Goal: Information Seeking & Learning: Learn about a topic

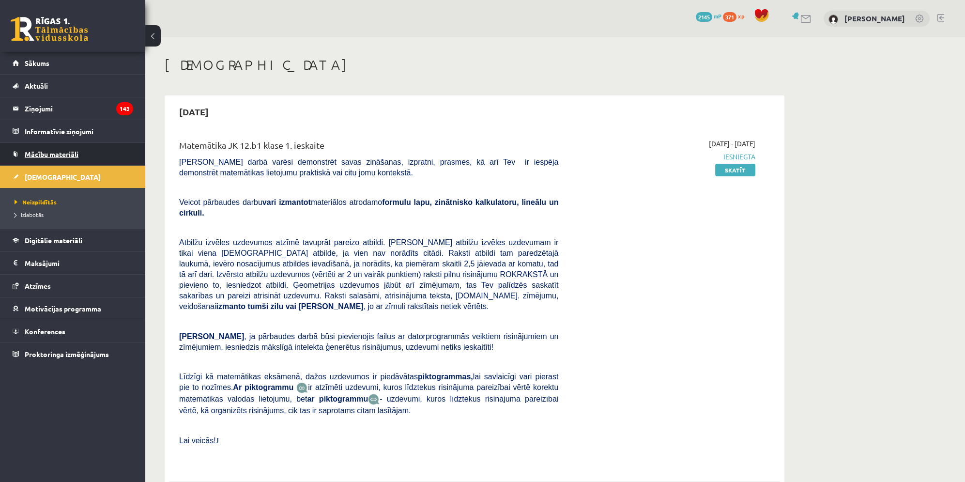
click at [47, 160] on link "Mācību materiāli" at bounding box center [73, 154] width 121 height 22
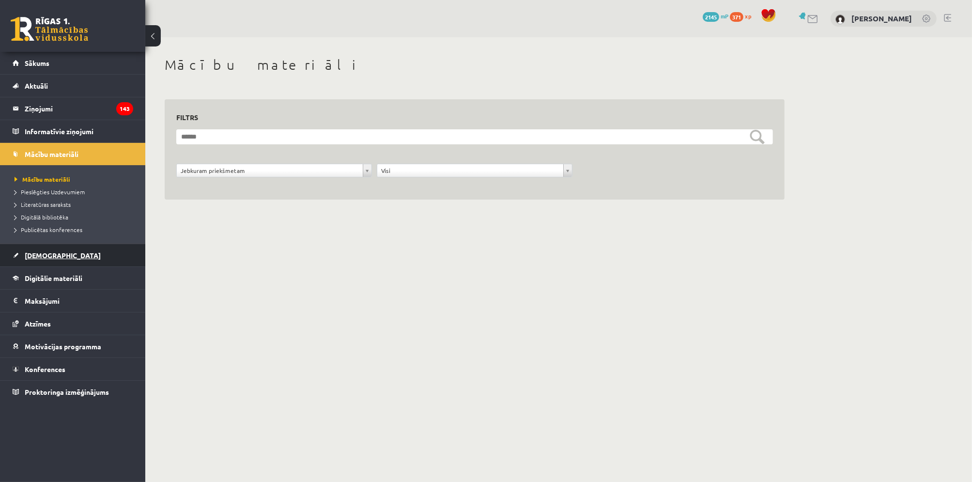
click at [26, 258] on link "[DEMOGRAPHIC_DATA]" at bounding box center [73, 255] width 121 height 22
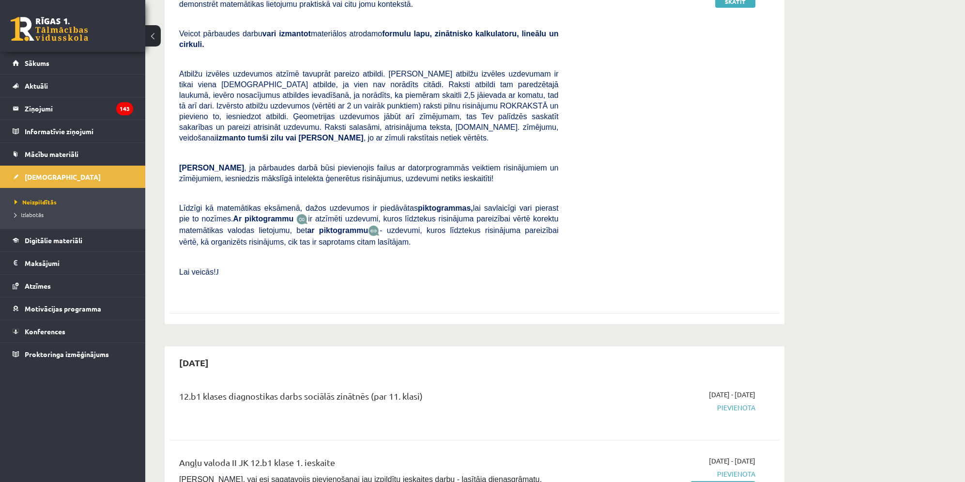
scroll to position [145, 0]
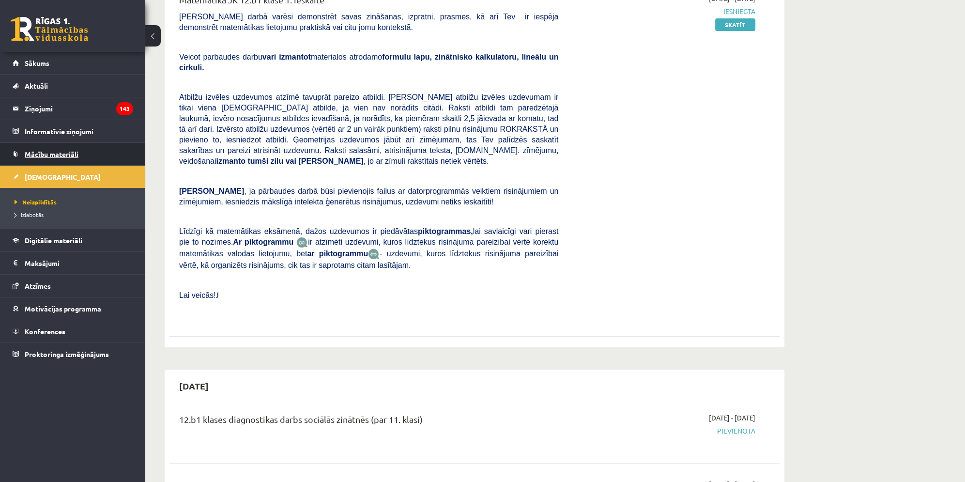
click at [50, 145] on link "Mācību materiāli" at bounding box center [73, 154] width 121 height 22
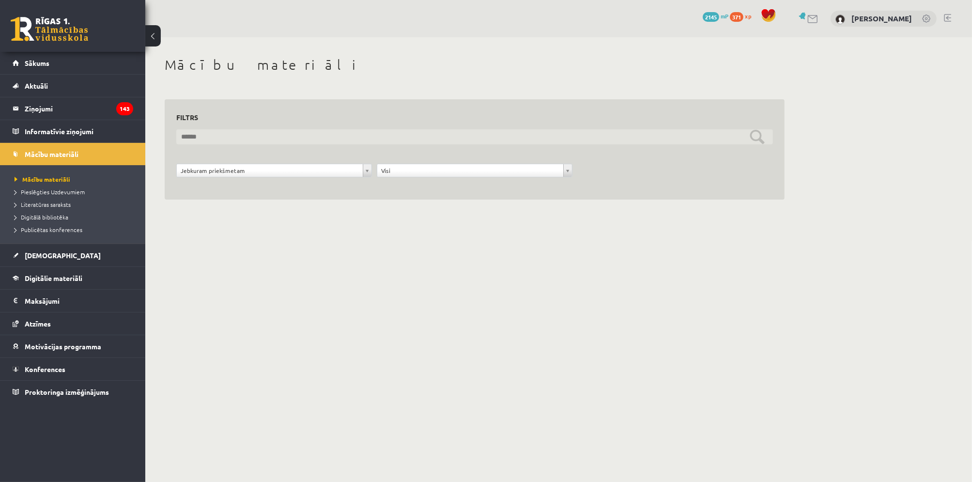
click at [191, 134] on input "text" at bounding box center [474, 136] width 596 height 15
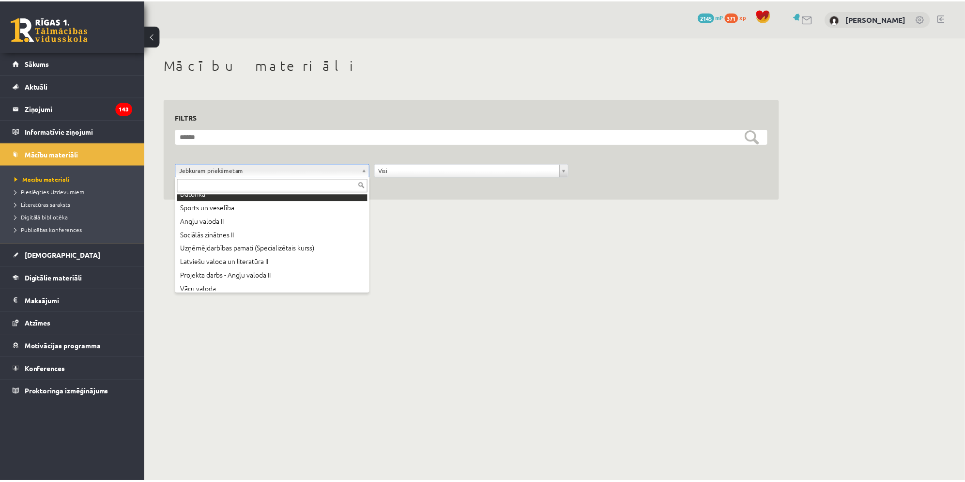
scroll to position [39, 0]
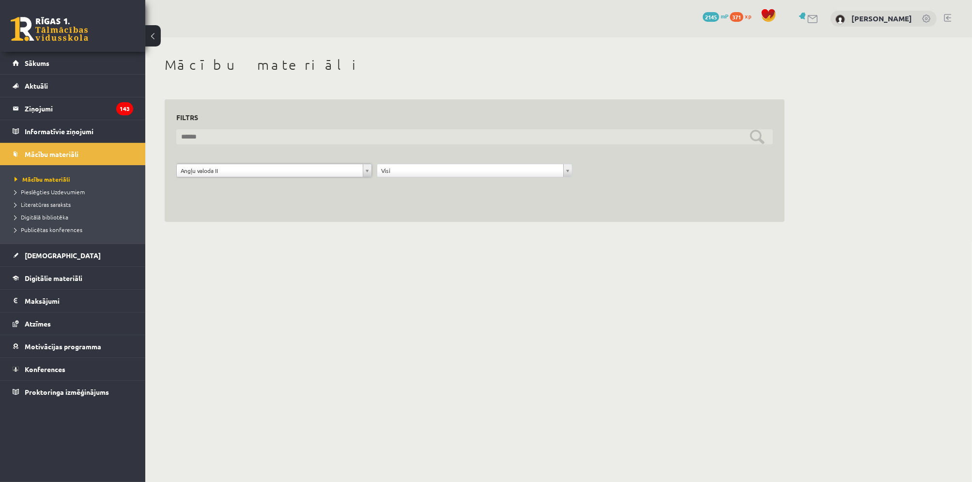
click at [757, 137] on input "text" at bounding box center [474, 136] width 596 height 15
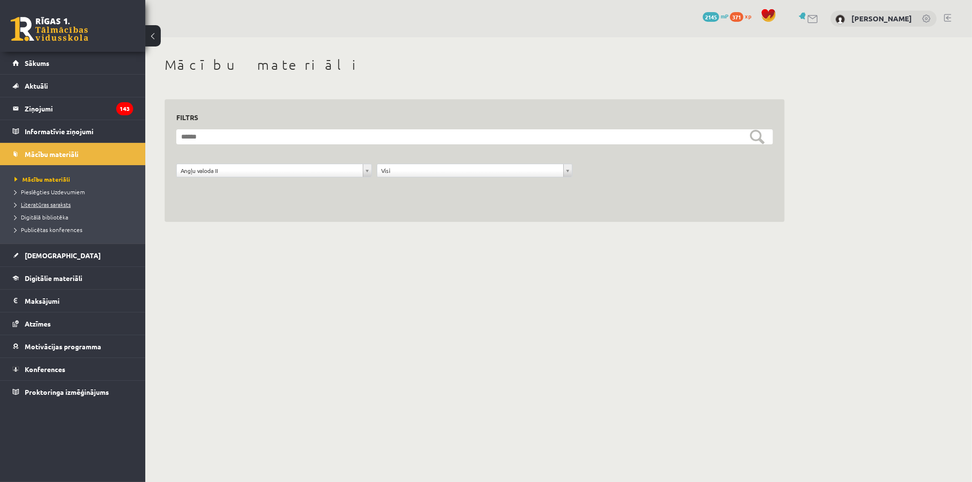
click at [15, 205] on span "Literatūras saraksts" at bounding box center [43, 204] width 56 height 8
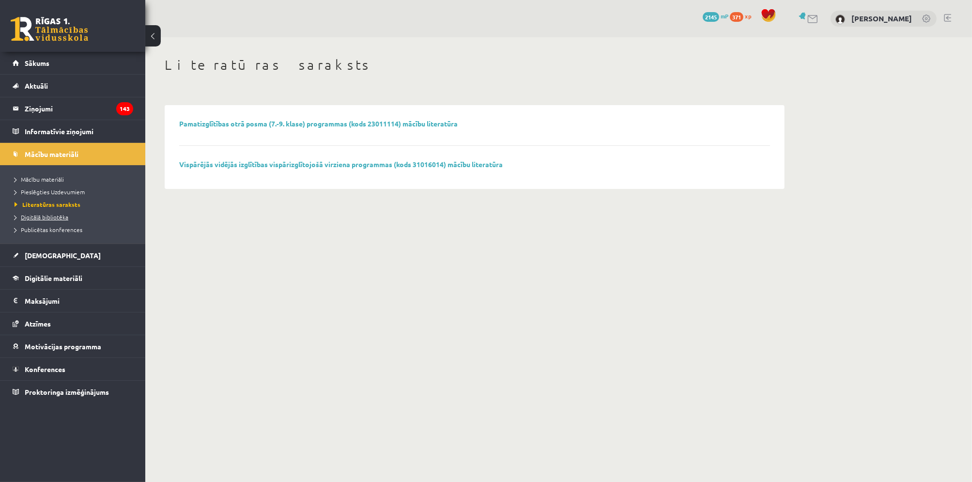
click at [20, 216] on span "Digitālā bibliotēka" at bounding box center [42, 217] width 54 height 8
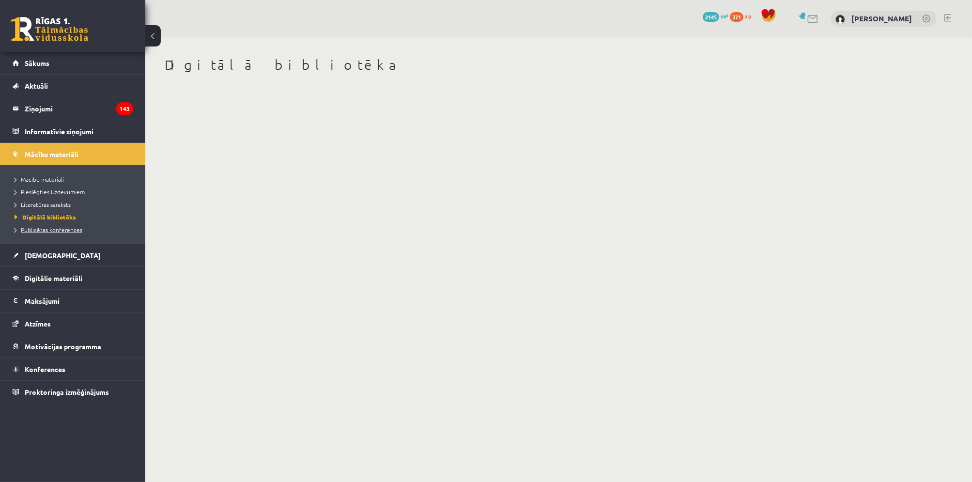
click at [26, 226] on span "Publicētas konferences" at bounding box center [49, 230] width 68 height 8
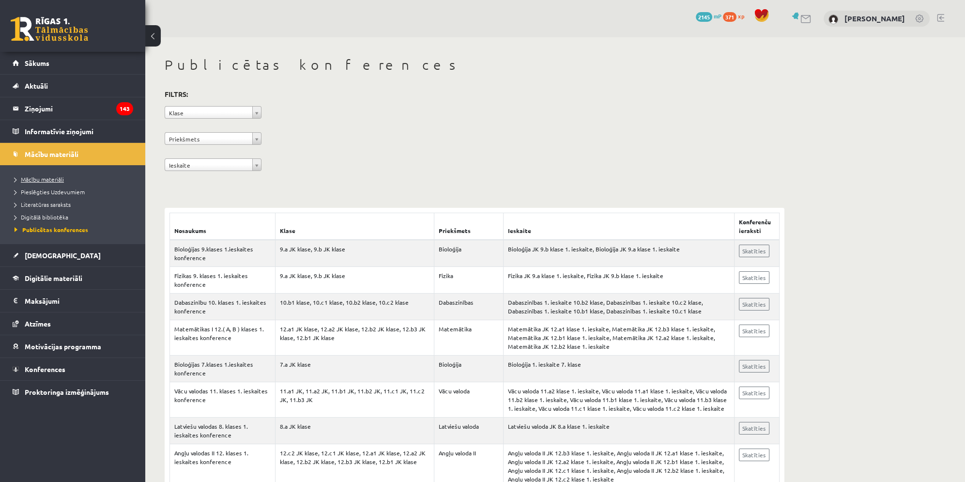
click at [39, 178] on span "Mācību materiāli" at bounding box center [39, 179] width 49 height 8
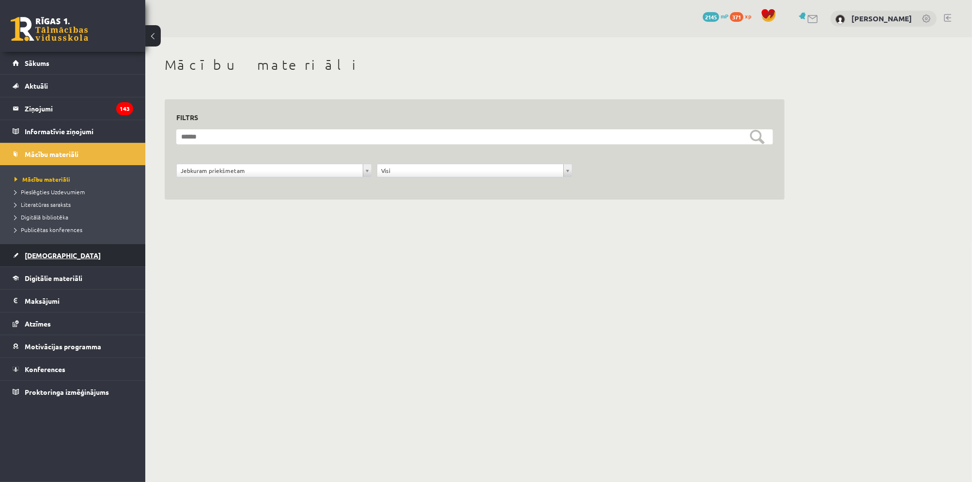
click at [56, 255] on link "[DEMOGRAPHIC_DATA]" at bounding box center [73, 255] width 121 height 22
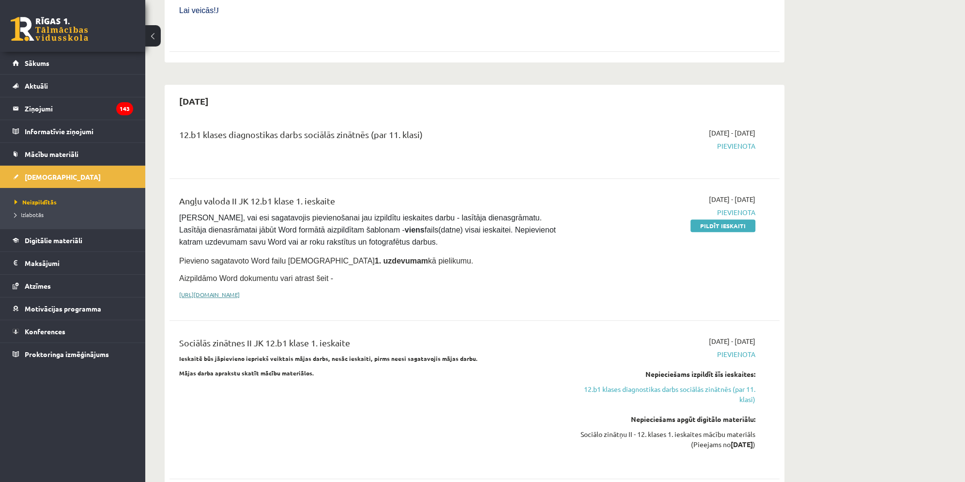
scroll to position [436, 0]
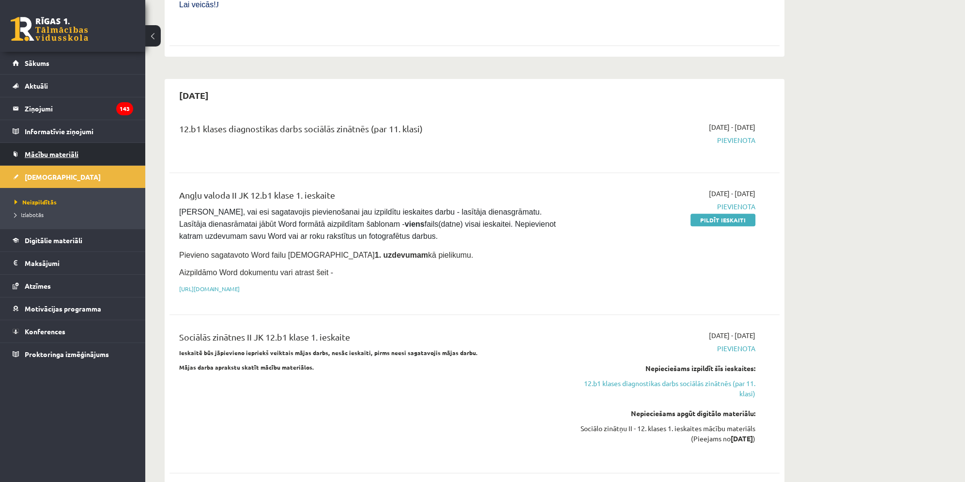
click at [66, 149] on link "Mācību materiāli" at bounding box center [73, 154] width 121 height 22
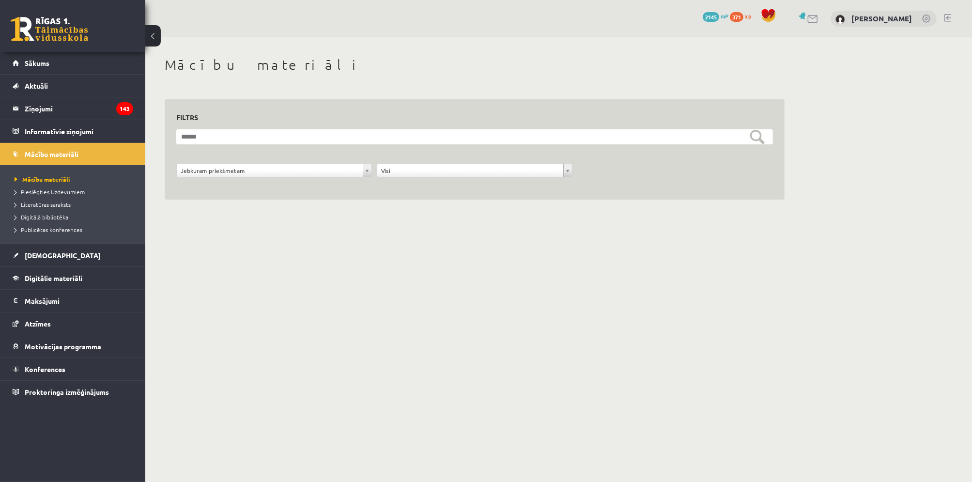
click at [267, 180] on div "**********" at bounding box center [274, 173] width 200 height 18
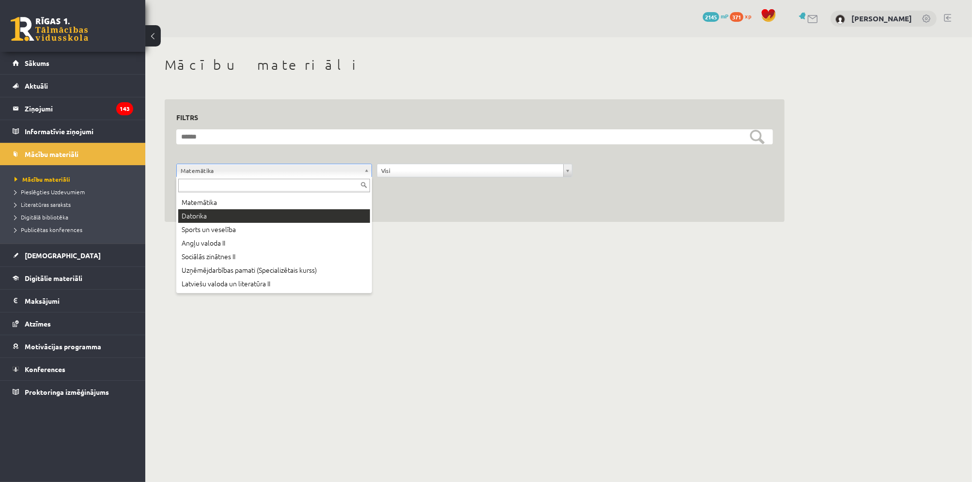
scroll to position [39, 0]
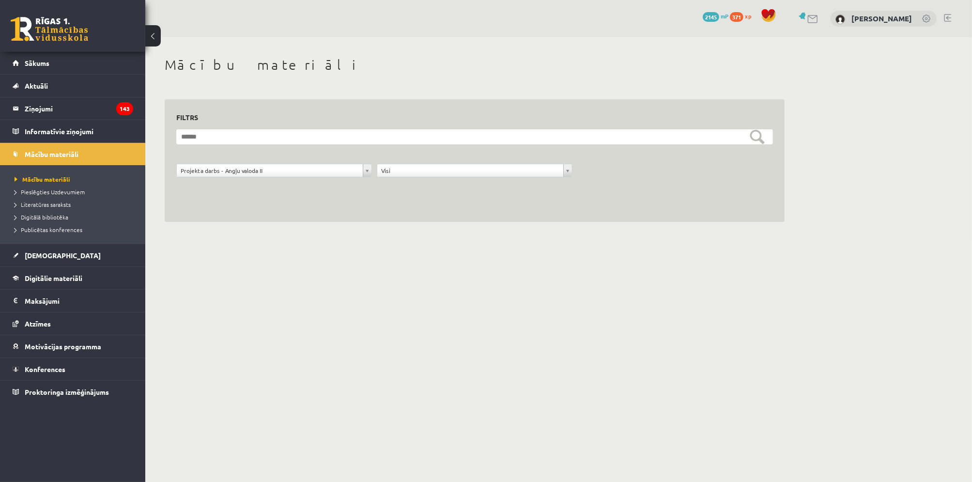
drag, startPoint x: 216, startPoint y: 180, endPoint x: 218, endPoint y: 172, distance: 8.5
click at [216, 180] on div "**********" at bounding box center [274, 173] width 200 height 18
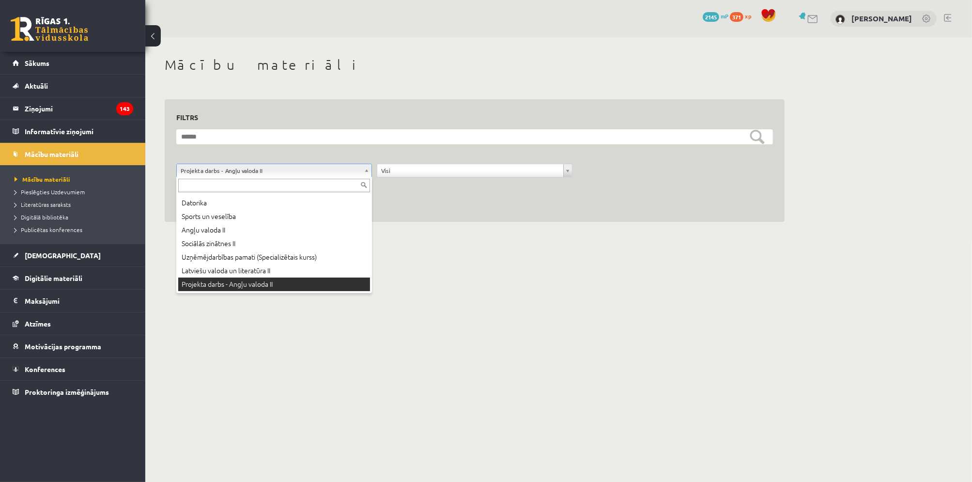
scroll to position [14, 0]
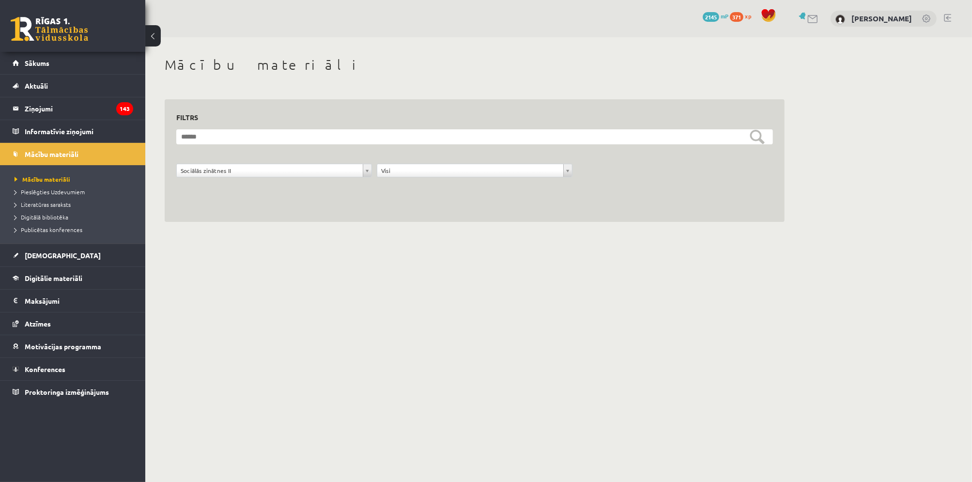
click at [218, 178] on div "**********" at bounding box center [274, 173] width 200 height 18
